Goal: Task Accomplishment & Management: Complete application form

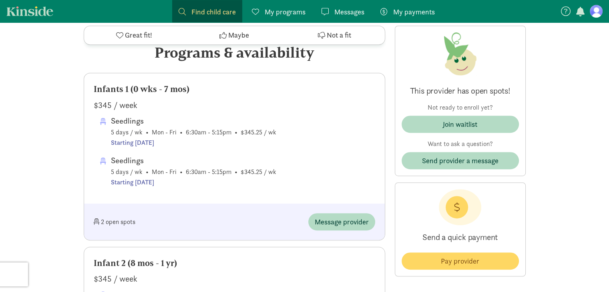
scroll to position [419, 0]
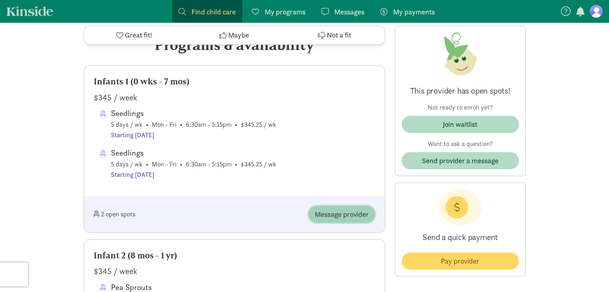
click at [341, 220] on span "Message provider" at bounding box center [342, 214] width 54 height 11
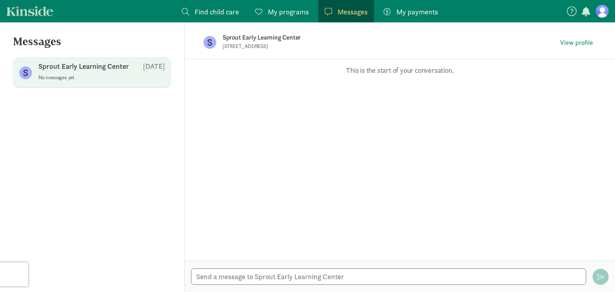
click at [226, 10] on span "Find child care" at bounding box center [217, 11] width 44 height 11
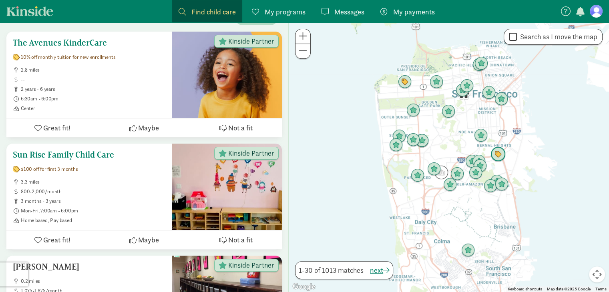
scroll to position [152, 0]
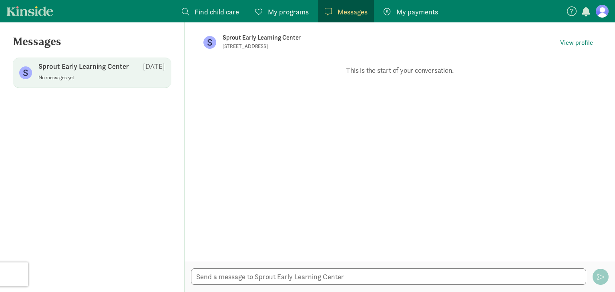
scroll to position [419, 0]
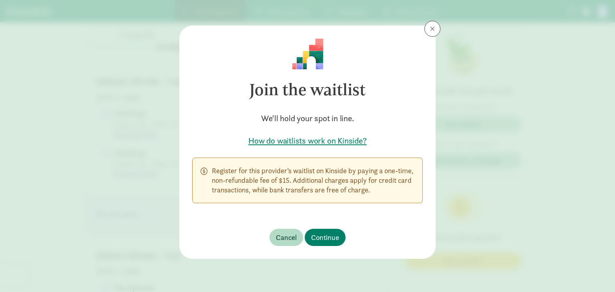
click at [264, 142] on h5 "How do waitlists work on Kinside?" at bounding box center [307, 140] width 231 height 11
click at [321, 236] on span "Continue" at bounding box center [325, 237] width 28 height 11
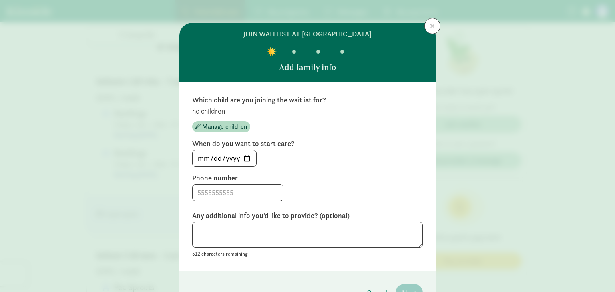
scroll to position [3, 0]
click at [221, 128] on span "Manage children" at bounding box center [224, 127] width 45 height 10
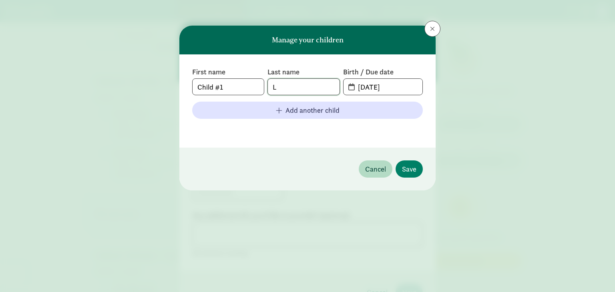
click at [290, 88] on input "L" at bounding box center [303, 87] width 71 height 16
click at [242, 86] on input "Child #1" at bounding box center [228, 87] width 71 height 16
type input "[PERSON_NAME]"
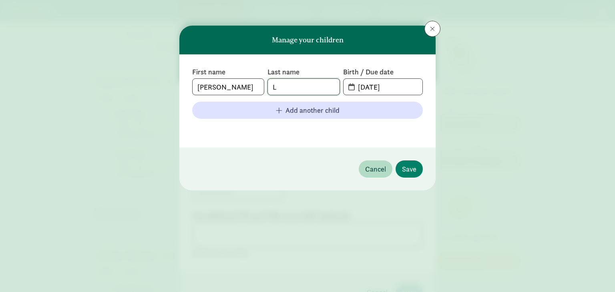
click at [287, 88] on input "L" at bounding box center [303, 87] width 71 height 16
type input "[PERSON_NAME]"
type input "[DATE]"
click at [413, 169] on span "Save" at bounding box center [409, 169] width 14 height 11
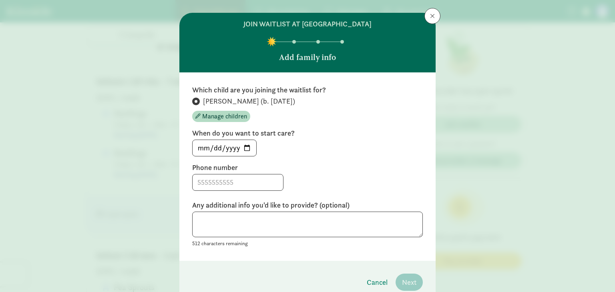
scroll to position [14, 0]
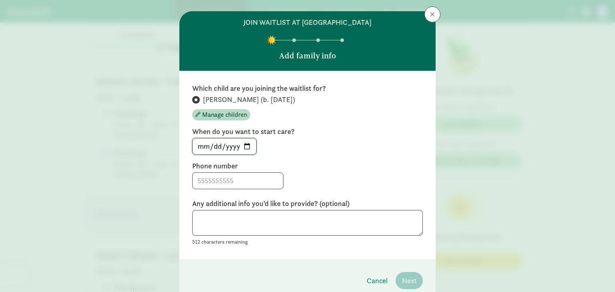
click at [243, 148] on input "[DATE]" at bounding box center [225, 147] width 64 height 16
type input "[DATE]"
click at [233, 181] on input at bounding box center [238, 181] width 90 height 16
type input "9208508702"
click at [319, 181] on div "9208508702" at bounding box center [307, 181] width 231 height 17
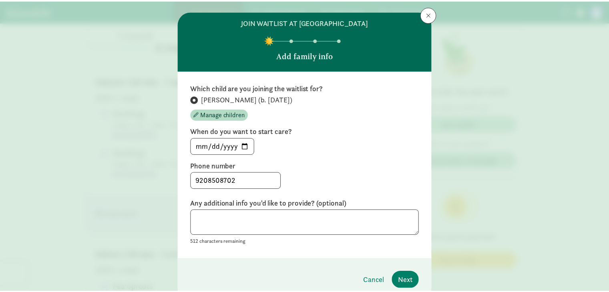
scroll to position [50, 0]
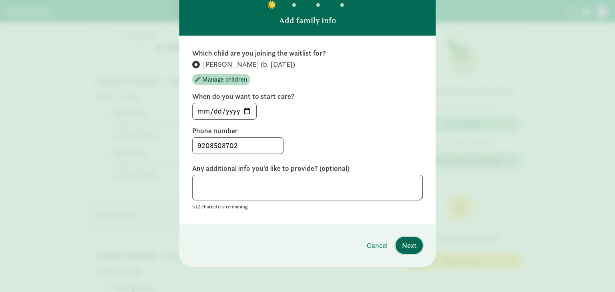
click at [412, 247] on span "Next" at bounding box center [409, 245] width 14 height 11
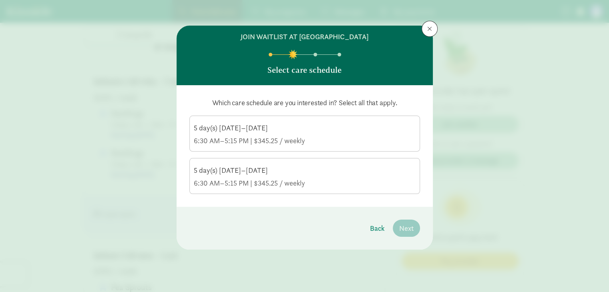
click at [255, 129] on div "5 day(s) [DATE]–[DATE]" at bounding box center [305, 128] width 222 height 10
click at [0, 0] on input "5 day(s) [DATE]–[DATE] 6:30 AM–5:15 PM | $345.25 / weekly" at bounding box center [0, 0] width 0 height 0
click at [402, 226] on span "Next" at bounding box center [406, 228] width 14 height 11
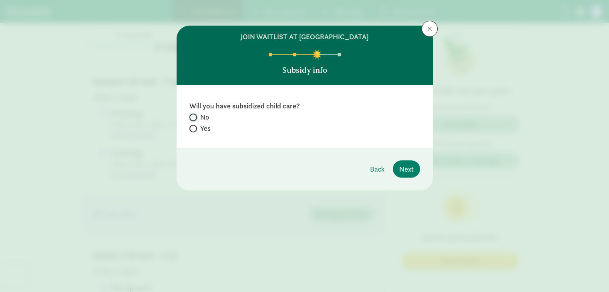
click at [193, 116] on input "No" at bounding box center [191, 117] width 5 height 5
radio input "true"
click at [406, 168] on span "Next" at bounding box center [406, 169] width 14 height 11
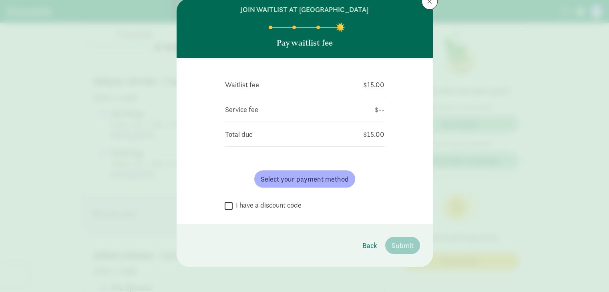
scroll to position [27, 0]
click at [285, 181] on span "Select your payment method" at bounding box center [305, 179] width 88 height 11
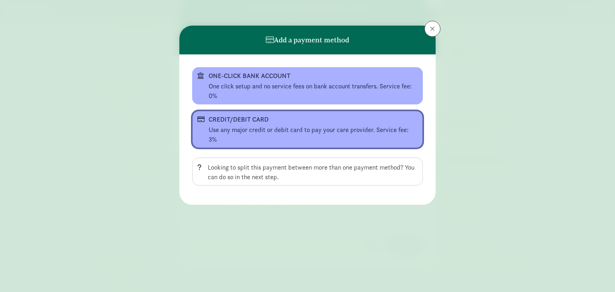
click at [273, 121] on div "CREDIT/DEBIT CARD" at bounding box center [307, 120] width 196 height 10
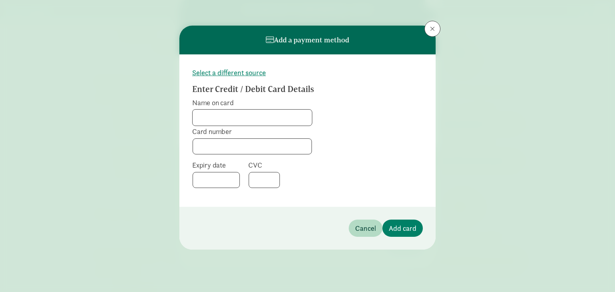
click at [273, 121] on input "Name on card" at bounding box center [252, 118] width 119 height 16
click at [266, 120] on input "Name on card" at bounding box center [252, 118] width 119 height 16
type input "[PERSON_NAME]"
click at [408, 235] on button "Add card" at bounding box center [402, 228] width 40 height 17
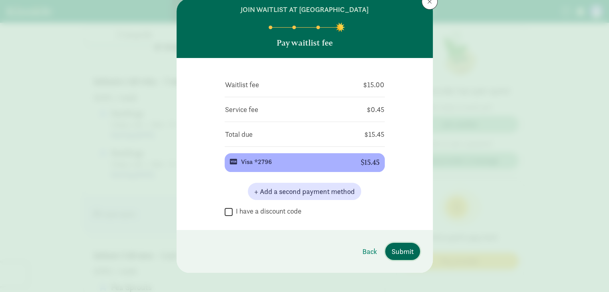
click at [399, 249] on span "Submit" at bounding box center [403, 251] width 22 height 11
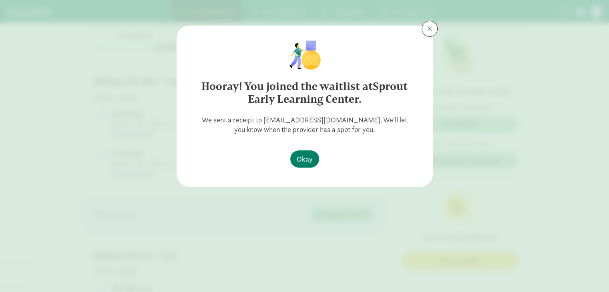
scroll to position [0, 0]
click at [307, 161] on span "Okay" at bounding box center [305, 159] width 16 height 11
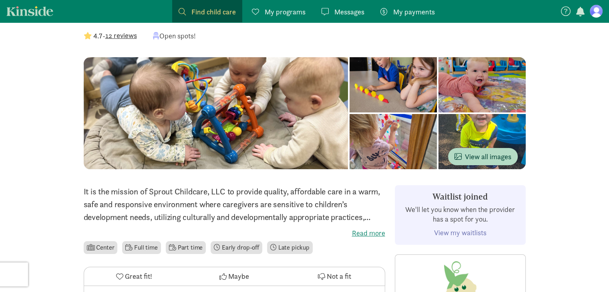
scroll to position [42, 0]
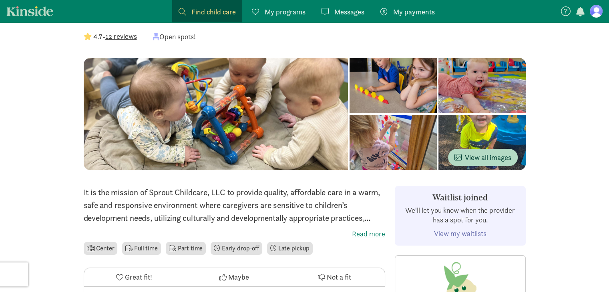
click at [493, 127] on div at bounding box center [481, 142] width 87 height 55
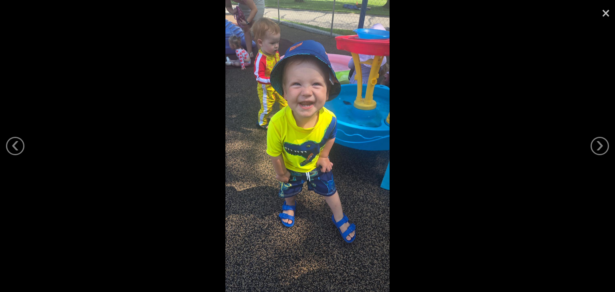
click at [603, 13] on link "×" at bounding box center [605, 12] width 18 height 24
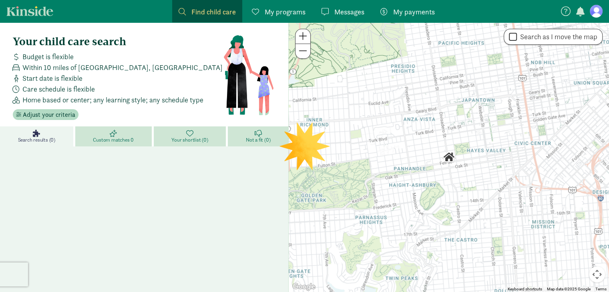
click at [278, 14] on span "My programs" at bounding box center [285, 11] width 41 height 11
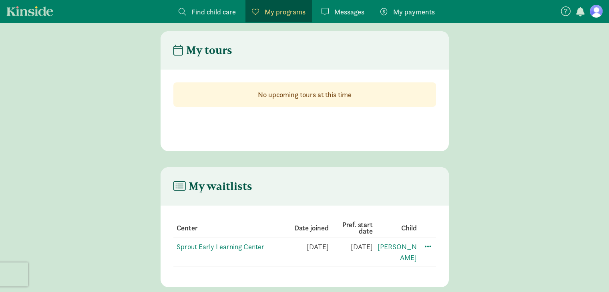
scroll to position [16, 0]
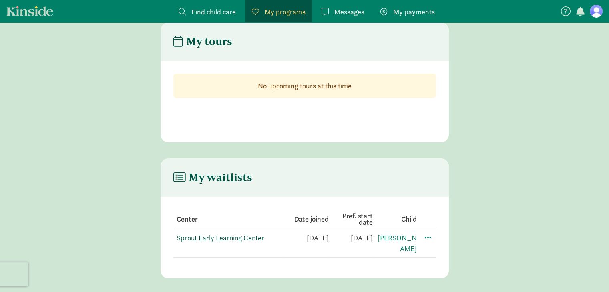
click at [239, 236] on link "Sprout Early Learning Center" at bounding box center [221, 237] width 88 height 9
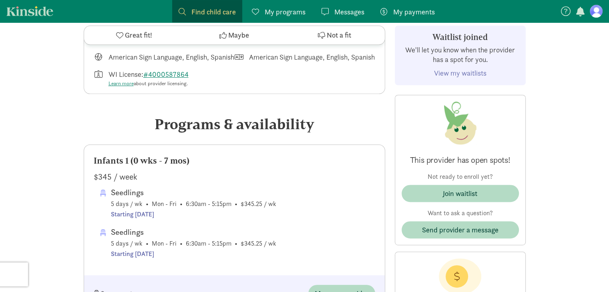
scroll to position [346, 0]
